Goal: Information Seeking & Learning: Learn about a topic

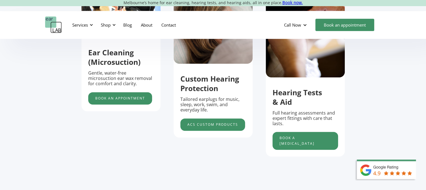
scroll to position [213, 0]
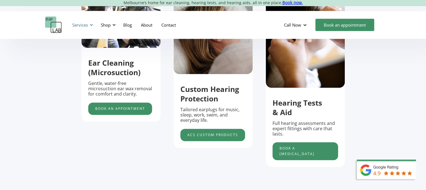
click at [87, 29] on div "Services" at bounding box center [82, 25] width 26 height 17
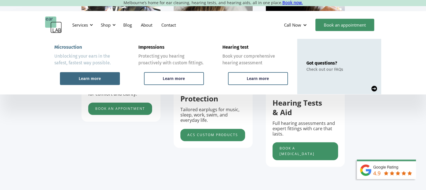
click at [93, 81] on div "Learn more" at bounding box center [90, 78] width 22 height 5
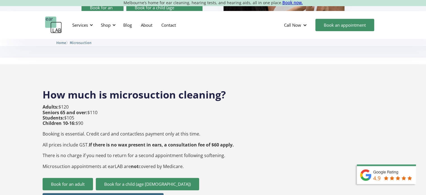
scroll to position [181, 0]
